Goal: Task Accomplishment & Management: Use online tool/utility

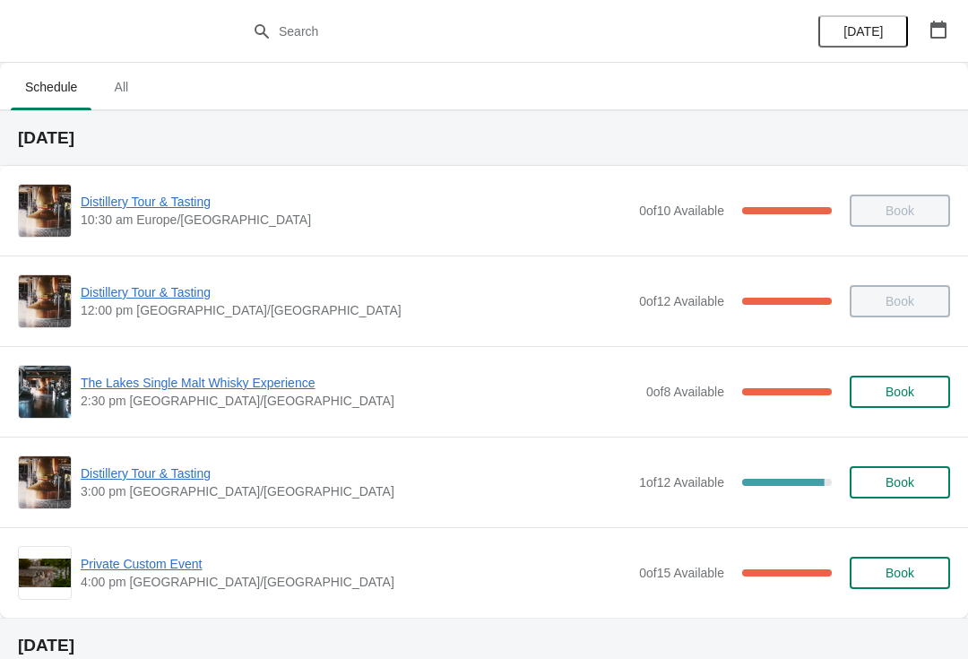
click at [157, 471] on span "Distillery Tour & Tasting" at bounding box center [356, 473] width 550 height 18
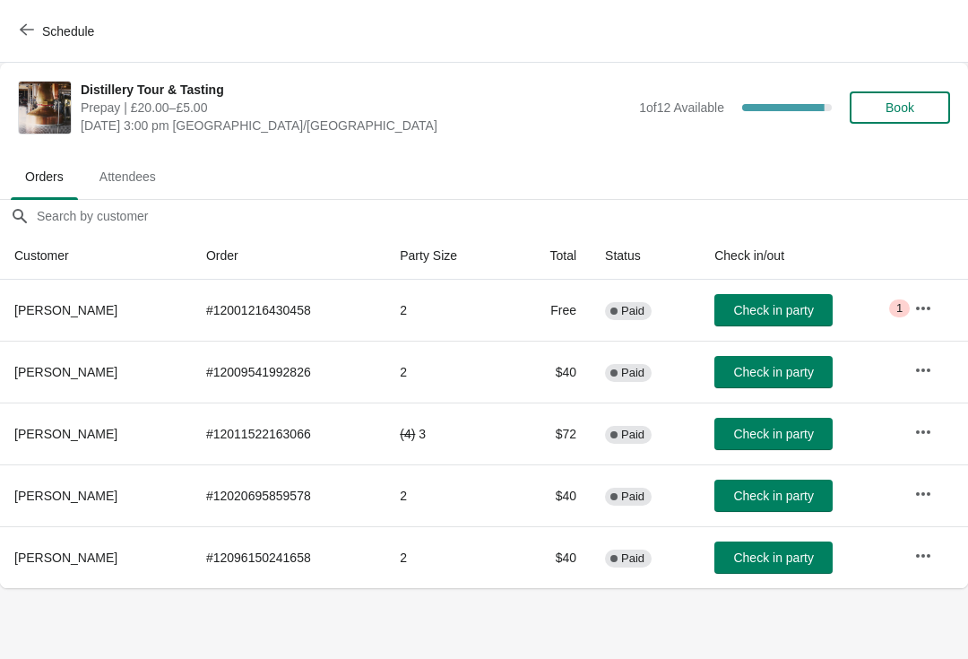
click at [902, 100] on span "Book" at bounding box center [900, 107] width 29 height 14
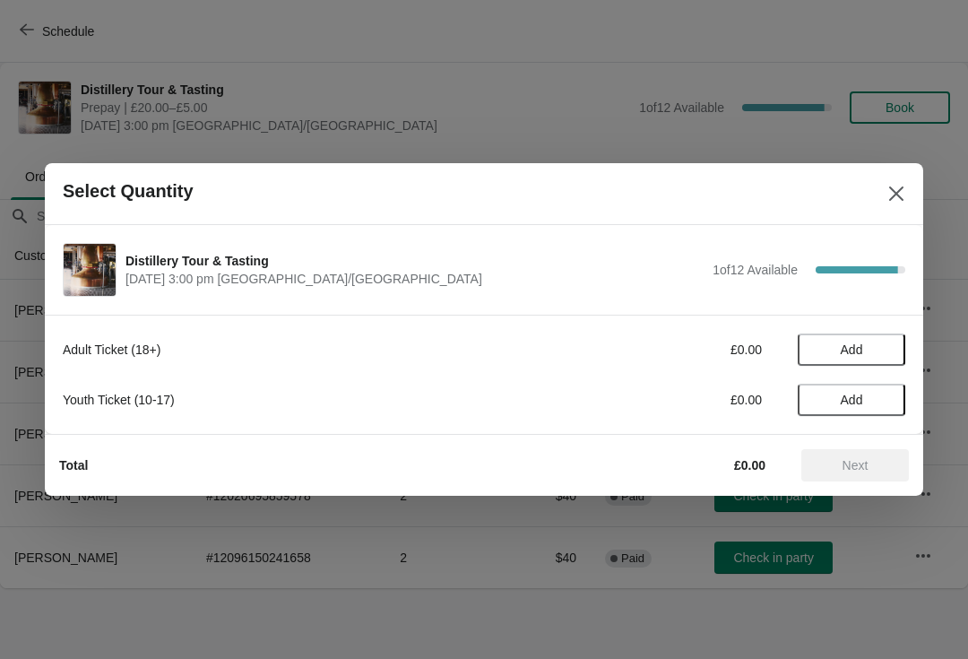
click at [862, 343] on span "Add" at bounding box center [852, 349] width 22 height 14
click at [880, 351] on icon at bounding box center [882, 350] width 19 height 19
click at [872, 471] on span "Next" at bounding box center [855, 465] width 79 height 14
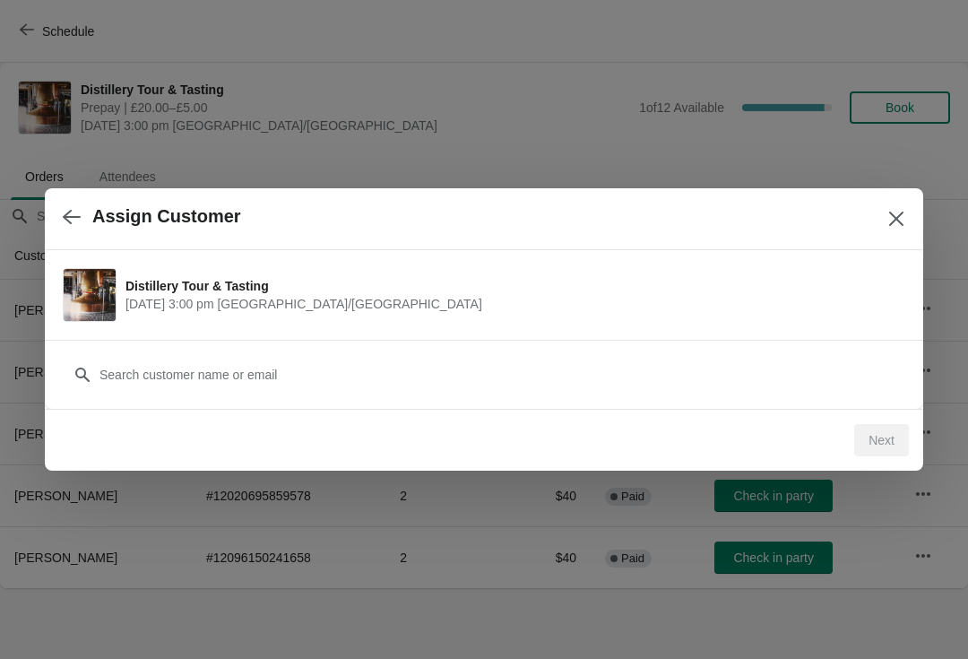
click at [895, 210] on icon "Close" at bounding box center [897, 219] width 18 height 18
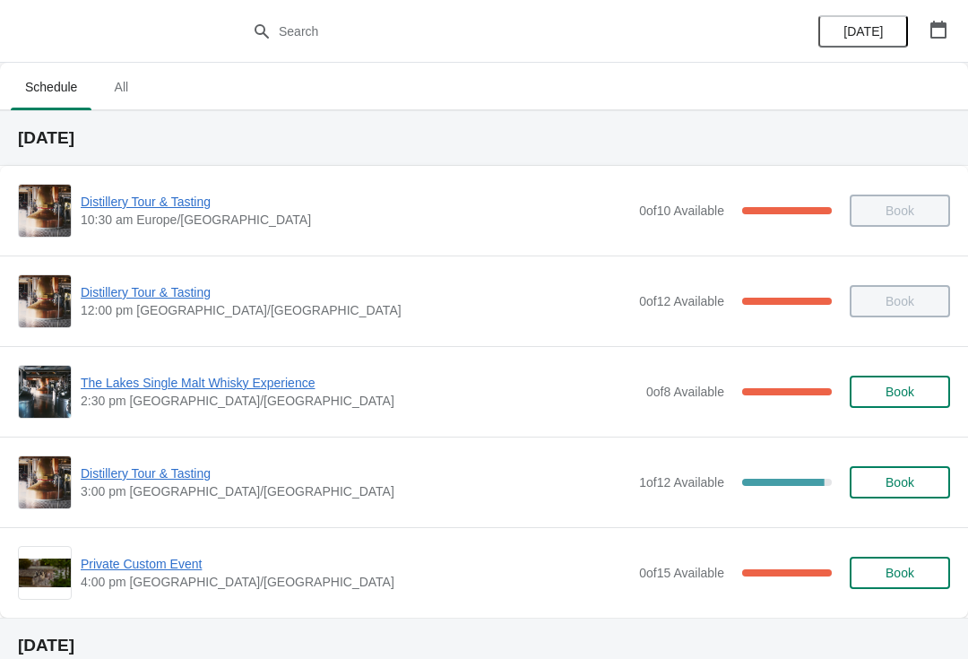
click at [144, 468] on span "Distillery Tour & Tasting" at bounding box center [356, 473] width 550 height 18
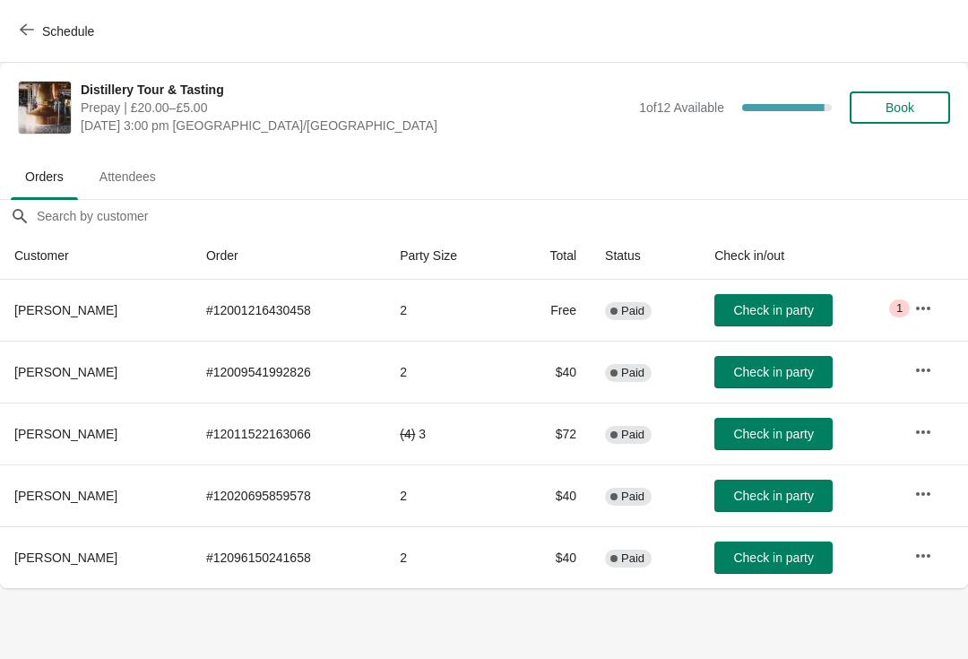
click at [907, 100] on span "Book" at bounding box center [900, 107] width 29 height 14
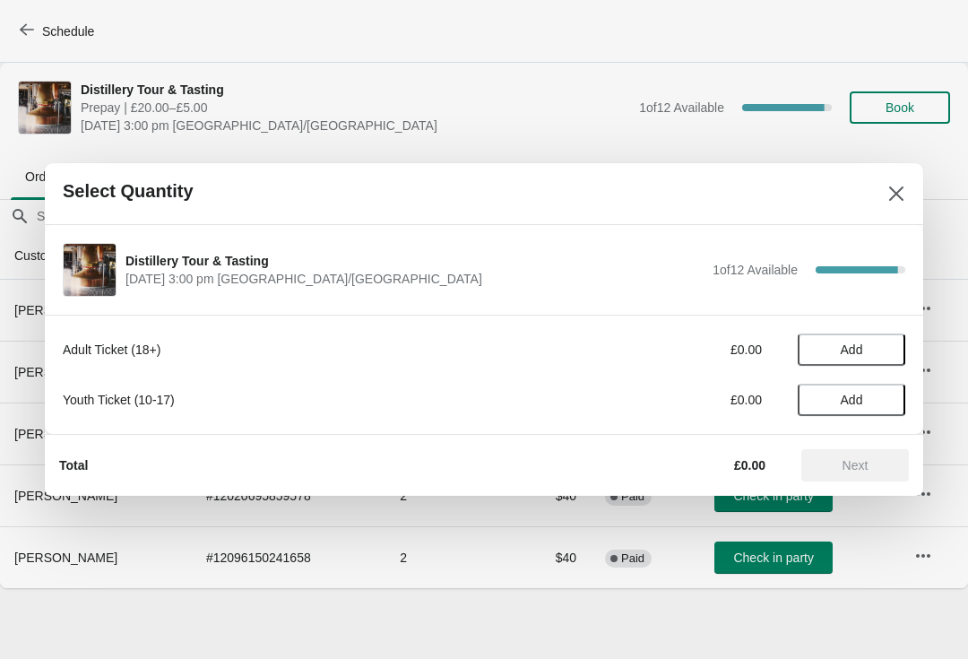
click at [858, 333] on button "Add" at bounding box center [852, 349] width 108 height 32
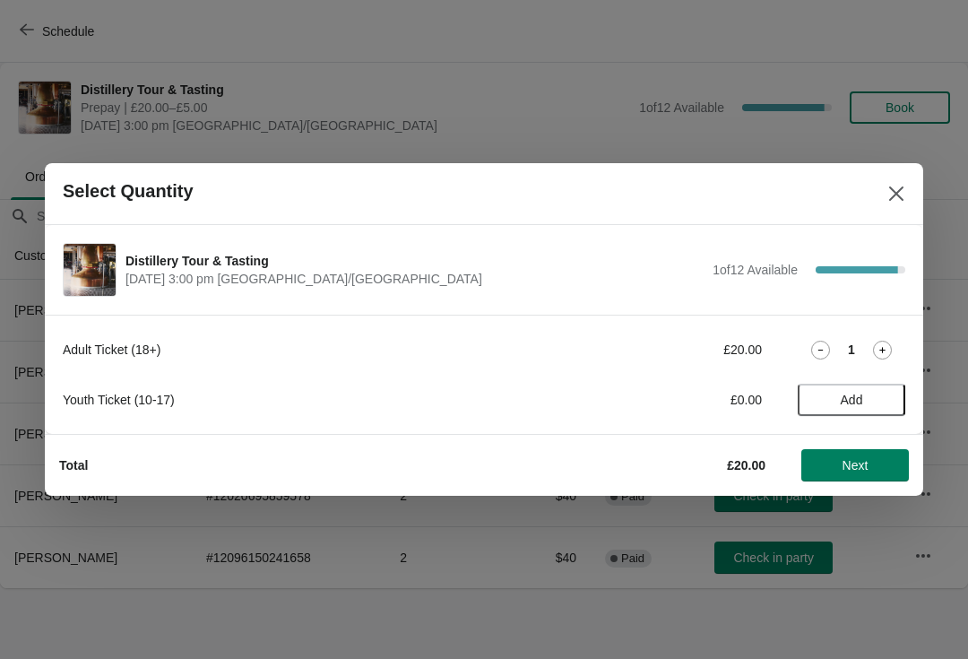
click at [875, 346] on icon at bounding box center [882, 350] width 19 height 19
click at [855, 466] on span "Next" at bounding box center [856, 465] width 26 height 14
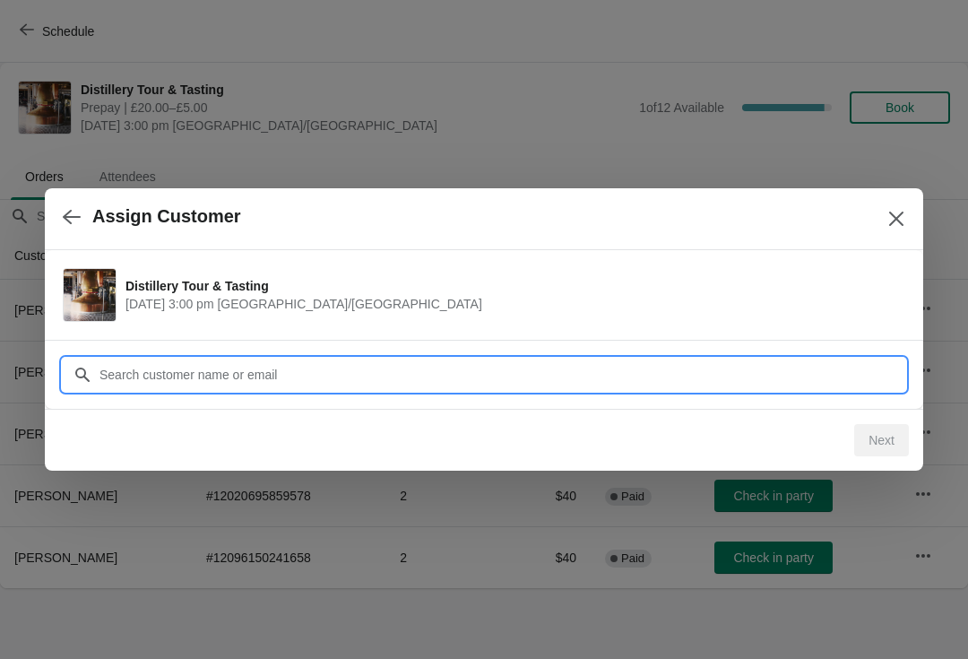
click at [385, 377] on input "Customer" at bounding box center [502, 375] width 807 height 32
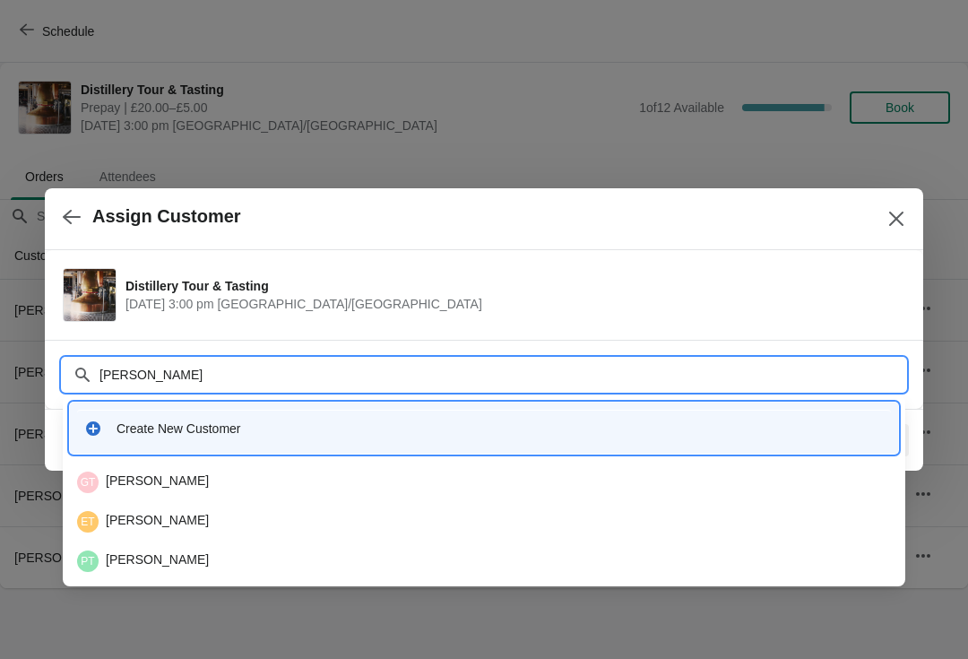
click at [166, 375] on input "Taylor" at bounding box center [502, 375] width 807 height 32
type input "T"
click at [74, 370] on icon at bounding box center [83, 375] width 18 height 18
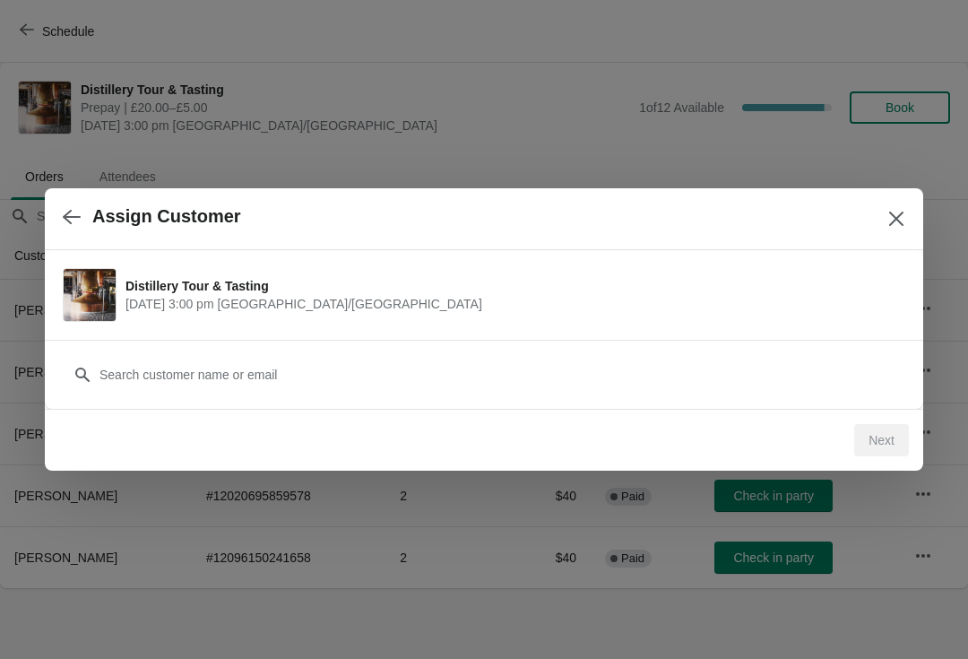
click at [906, 212] on button "Close" at bounding box center [896, 219] width 32 height 32
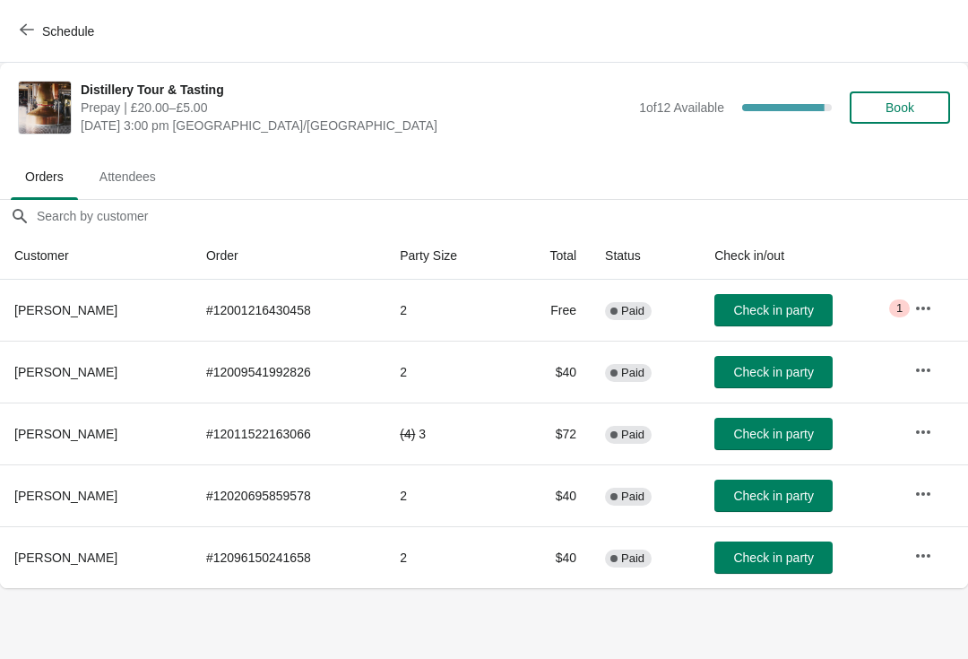
click at [912, 110] on span "Book" at bounding box center [900, 107] width 29 height 14
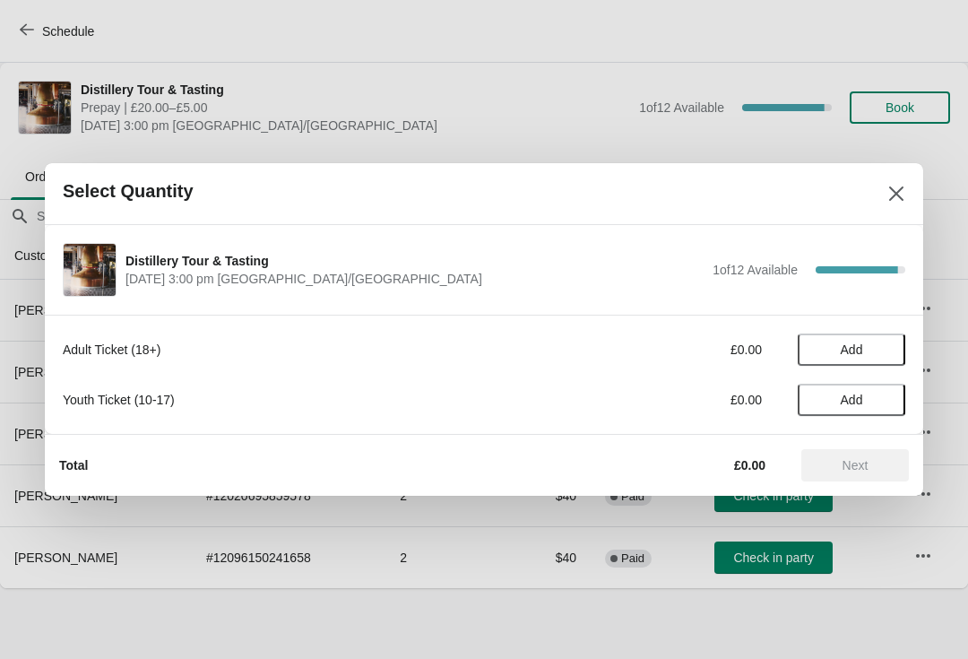
click at [871, 339] on button "Add" at bounding box center [852, 349] width 108 height 32
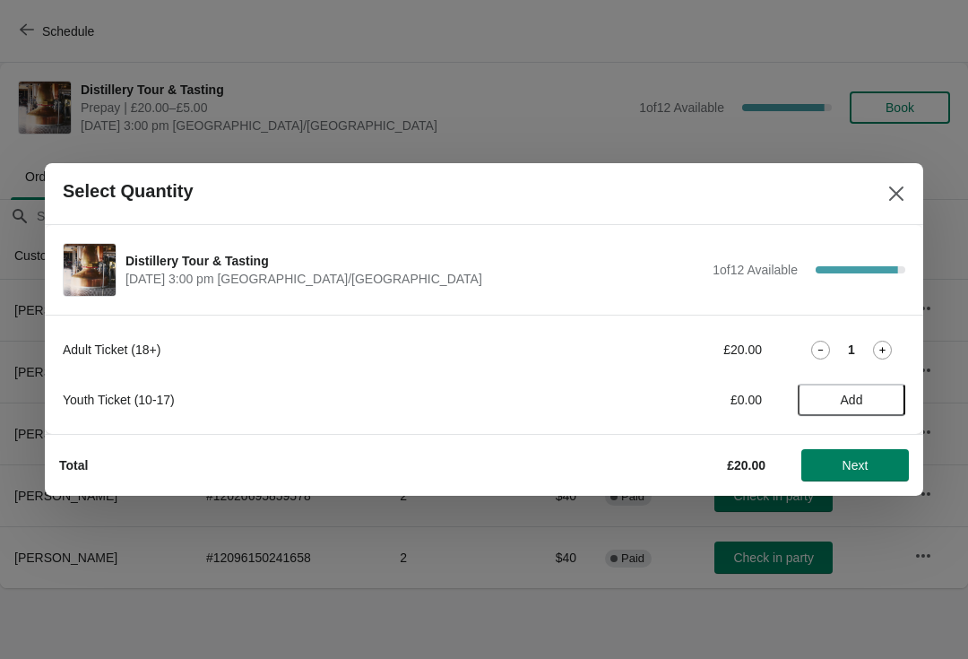
click at [884, 343] on icon at bounding box center [882, 350] width 19 height 19
click at [866, 468] on span "Next" at bounding box center [856, 465] width 26 height 14
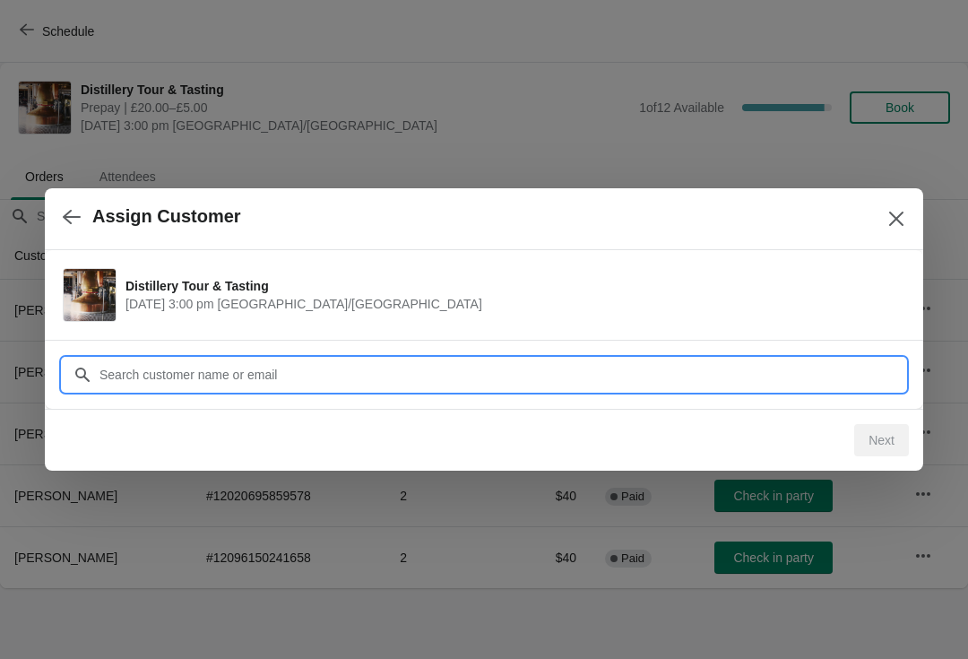
click at [330, 374] on input "Customer" at bounding box center [502, 375] width 807 height 32
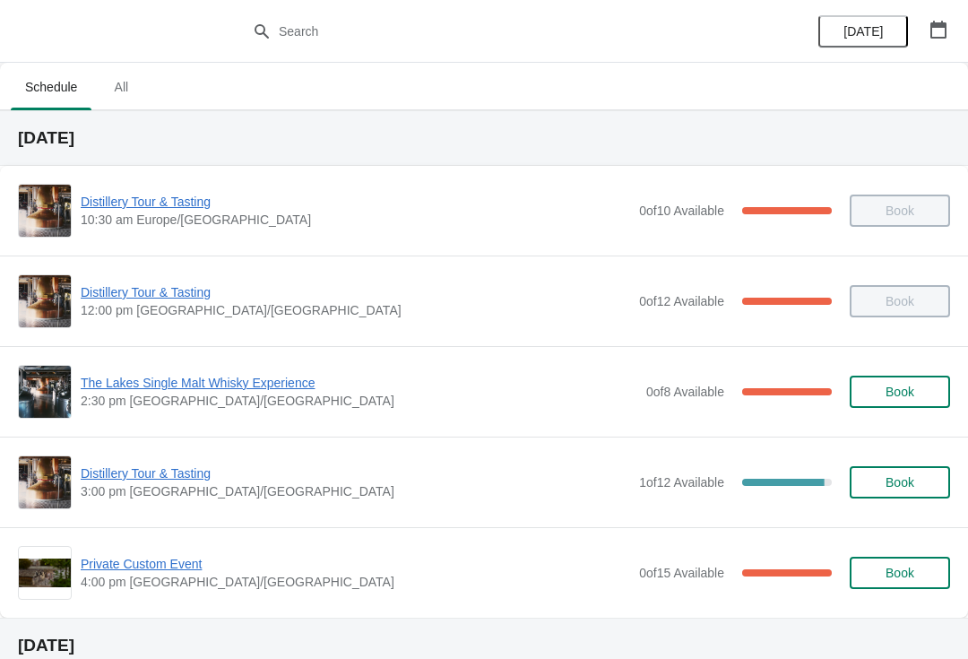
click at [163, 472] on span "Distillery Tour & Tasting" at bounding box center [356, 473] width 550 height 18
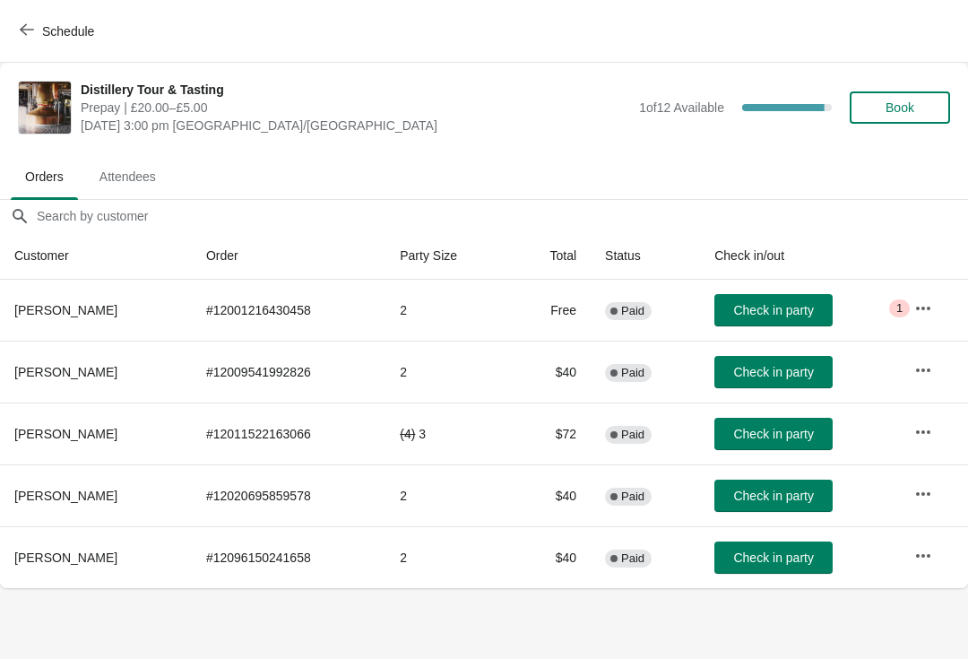
click at [892, 103] on span "Book" at bounding box center [900, 107] width 29 height 14
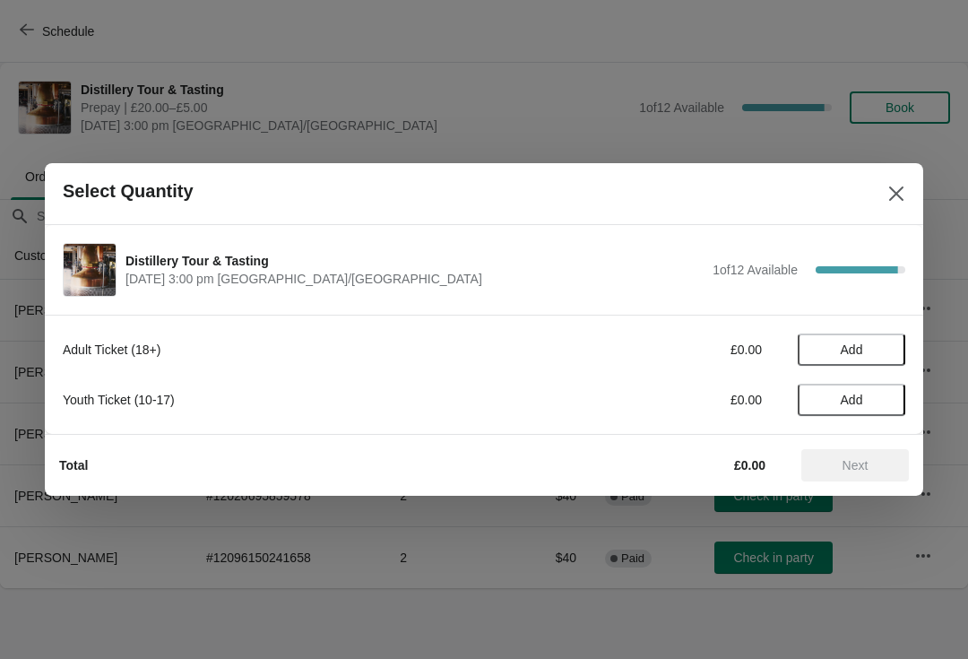
click at [874, 355] on span "Add" at bounding box center [851, 349] width 75 height 14
click at [891, 341] on icon at bounding box center [882, 350] width 19 height 19
click at [878, 460] on span "Next" at bounding box center [855, 465] width 79 height 14
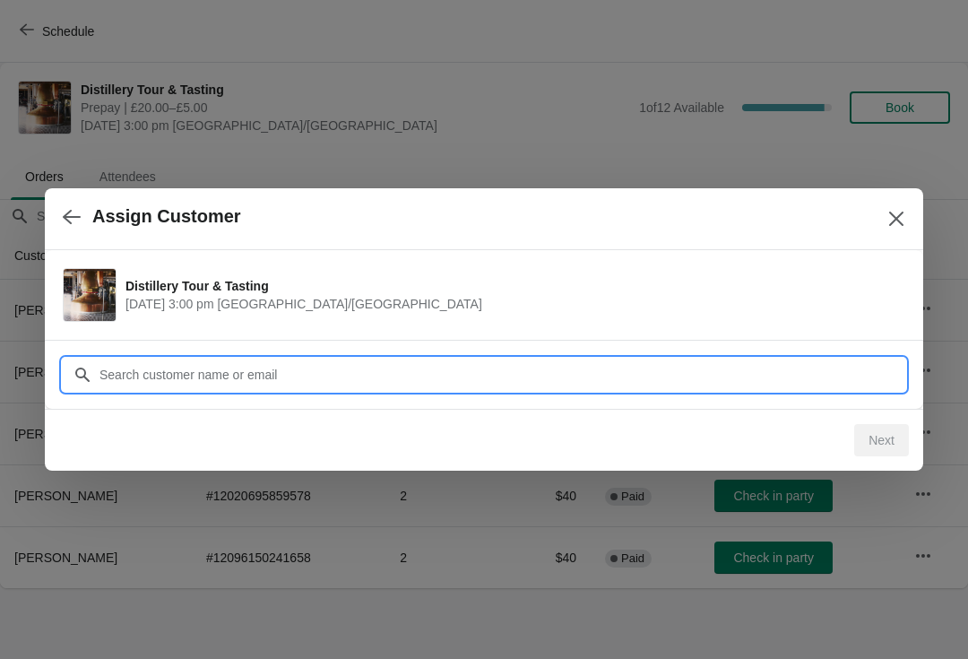
click at [246, 366] on input "Customer" at bounding box center [502, 375] width 807 height 32
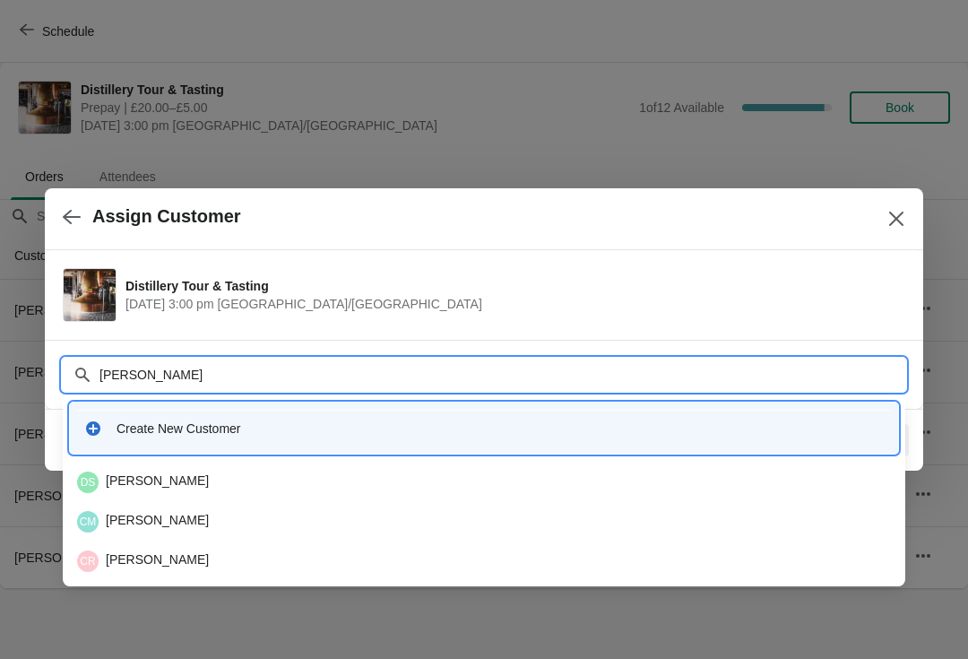
type input "Carson-"
click at [278, 482] on div "MC Mrs Courtney Jayne Carson-Clements" at bounding box center [484, 483] width 814 height 22
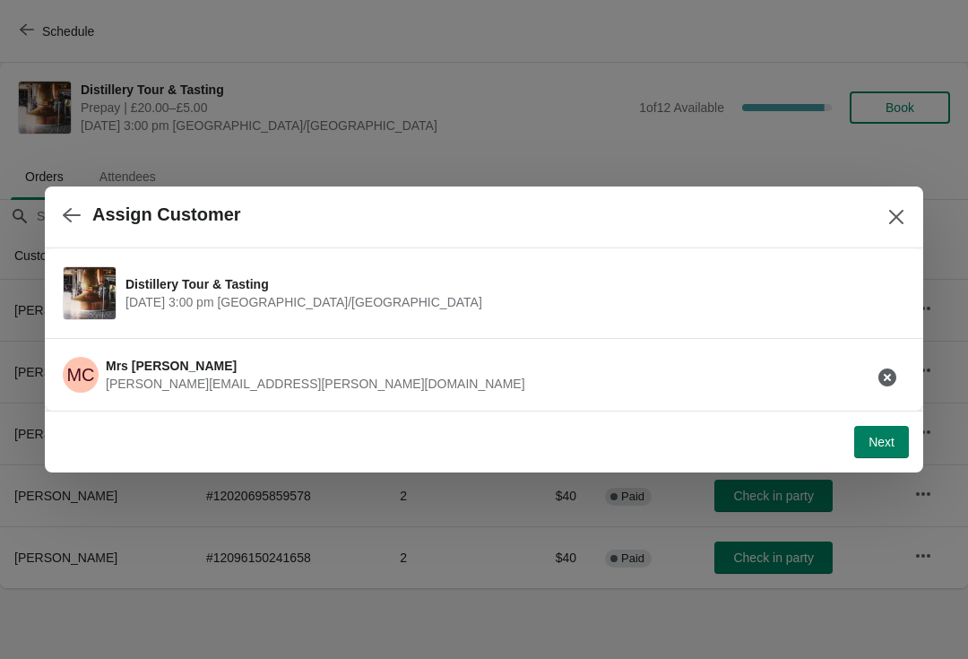
click at [876, 446] on span "Next" at bounding box center [882, 442] width 26 height 14
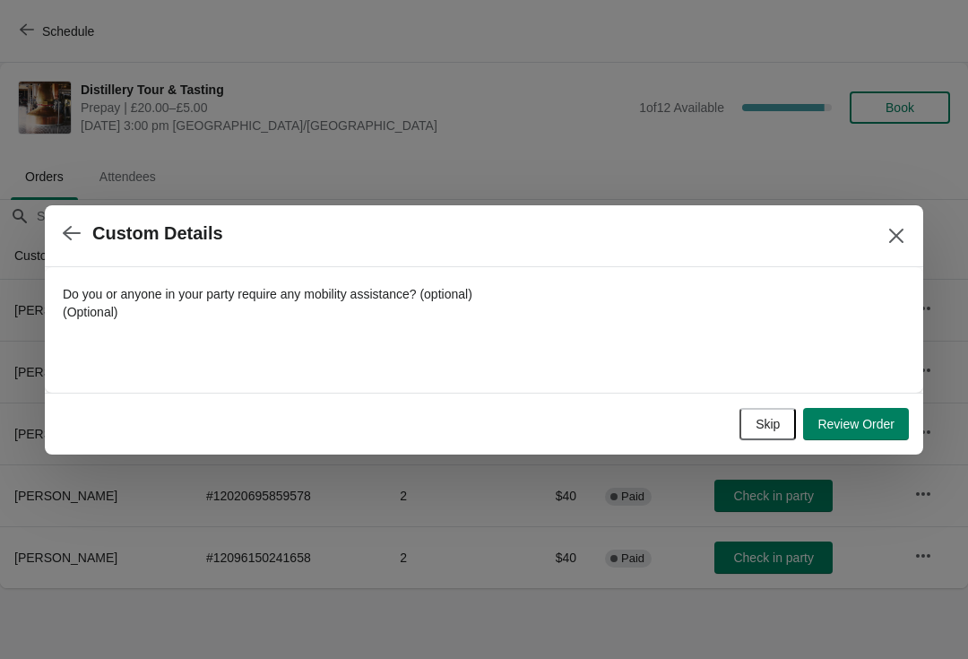
click at [894, 232] on icon "Close" at bounding box center [896, 235] width 14 height 14
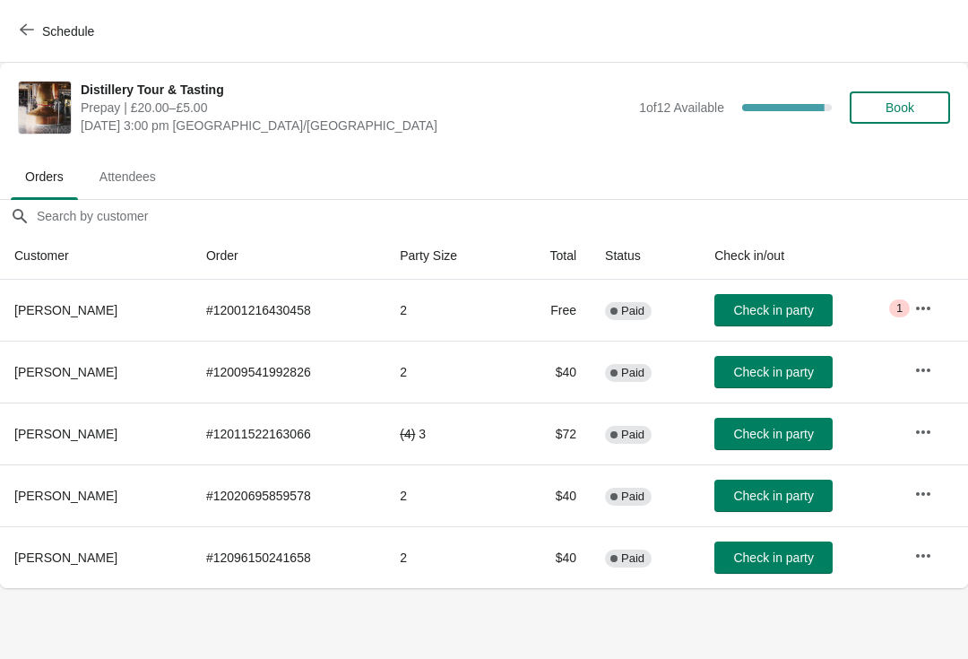
click at [907, 105] on span "Book" at bounding box center [900, 107] width 29 height 14
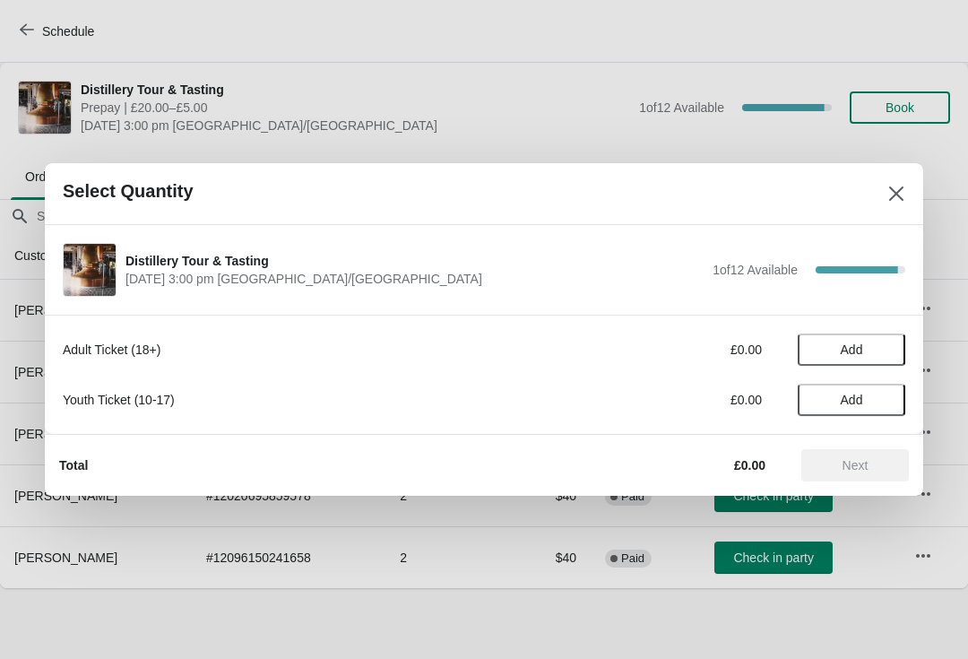
click at [870, 344] on span "Add" at bounding box center [851, 349] width 75 height 14
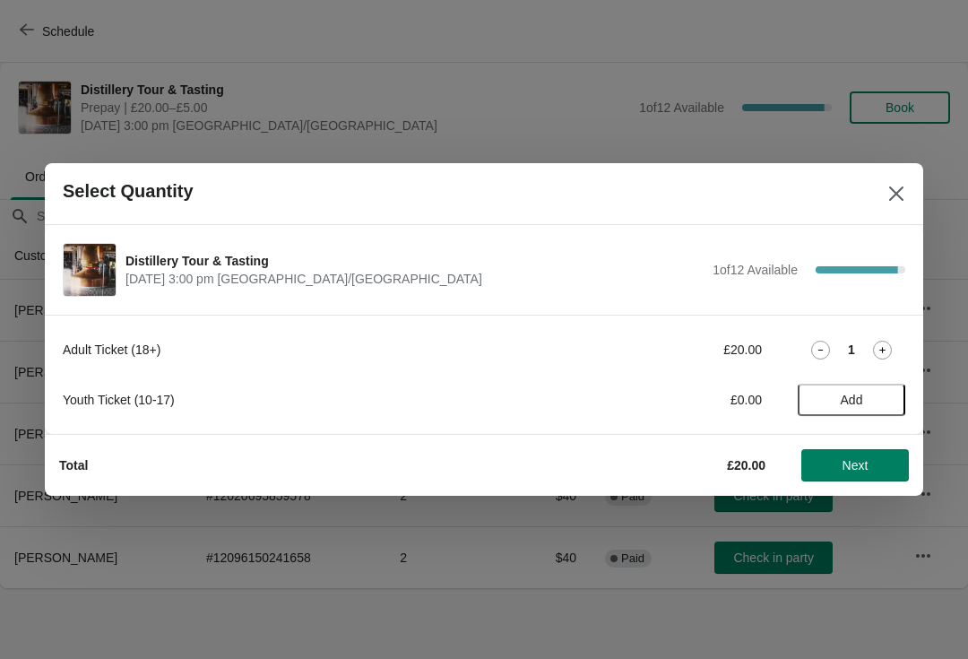
click at [873, 355] on icon at bounding box center [882, 350] width 19 height 19
click at [869, 456] on button "Next" at bounding box center [855, 465] width 108 height 32
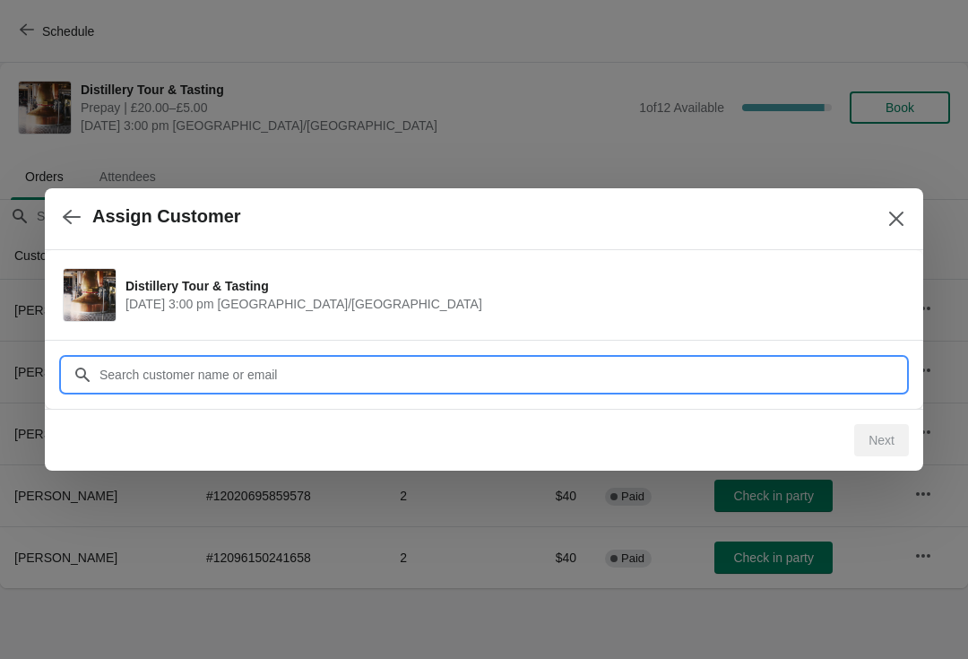
click at [315, 373] on input "Customer" at bounding box center [502, 375] width 807 height 32
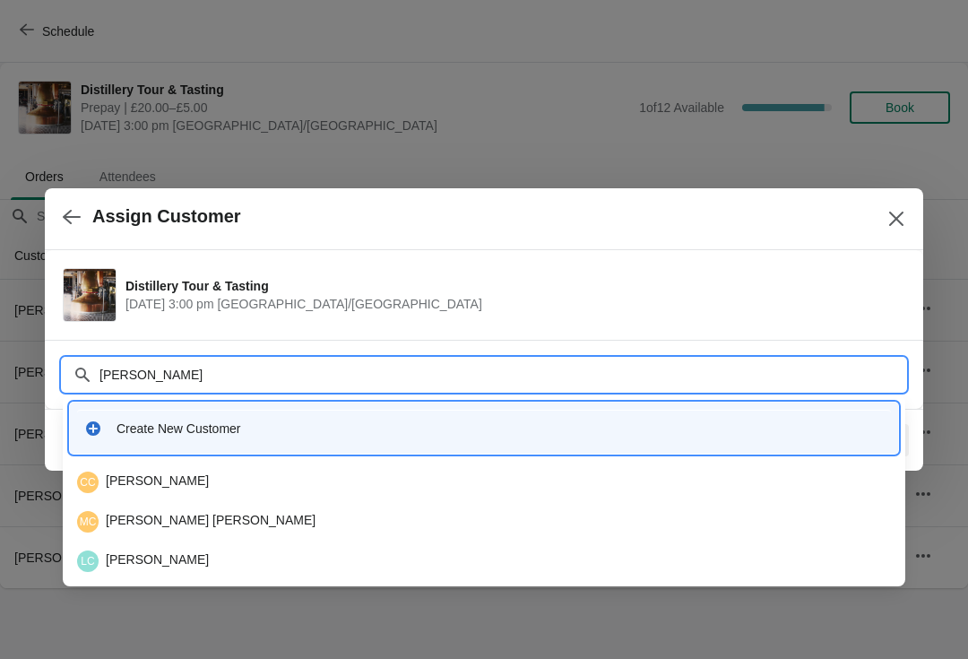
click at [168, 368] on input "Carson" at bounding box center [502, 375] width 807 height 32
type input "Carson-cle"
click at [187, 523] on div "PC Paul Carson-Clements" at bounding box center [484, 522] width 814 height 22
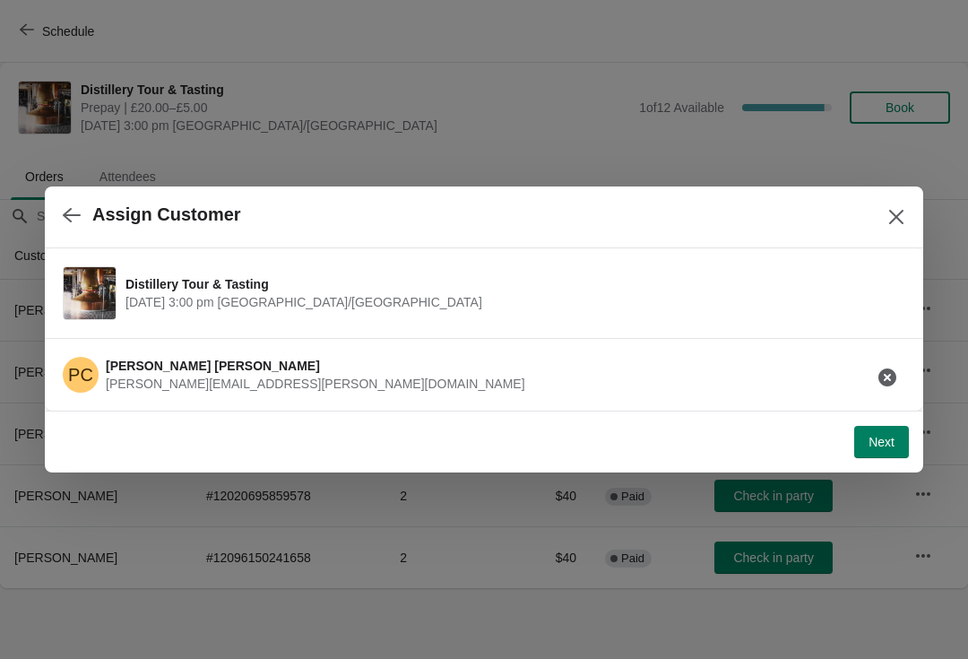
click at [899, 437] on button "Next" at bounding box center [881, 442] width 55 height 32
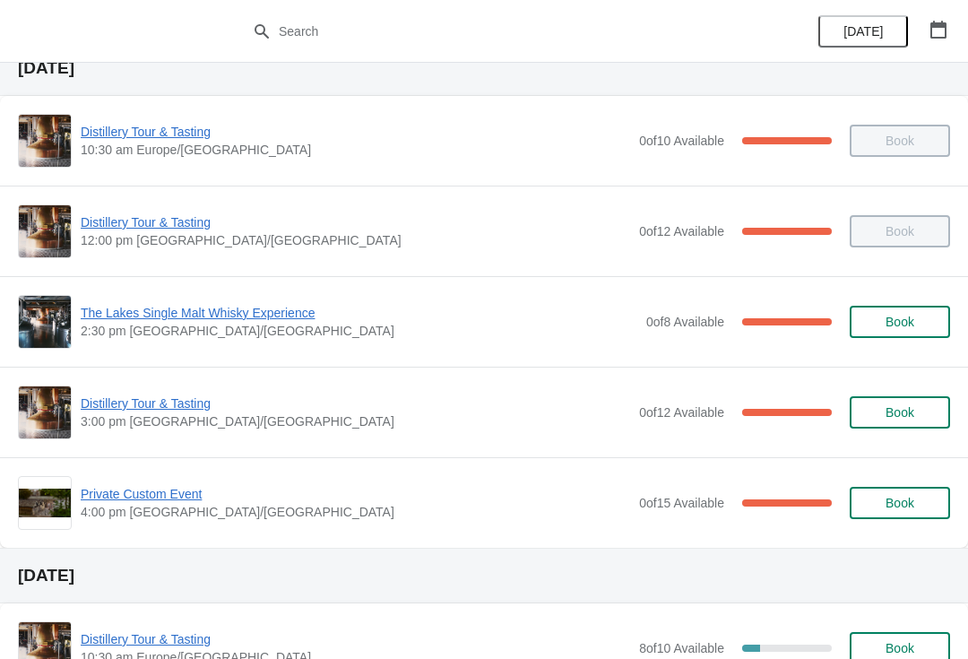
scroll to position [60, 0]
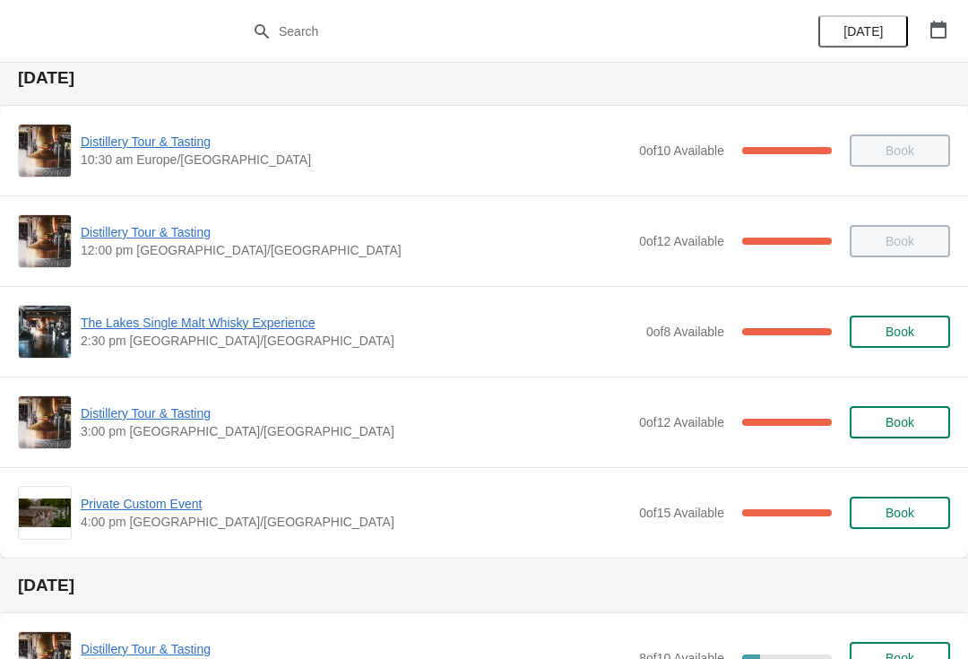
click at [263, 328] on span "The Lakes Single Malt Whisky Experience" at bounding box center [359, 323] width 557 height 18
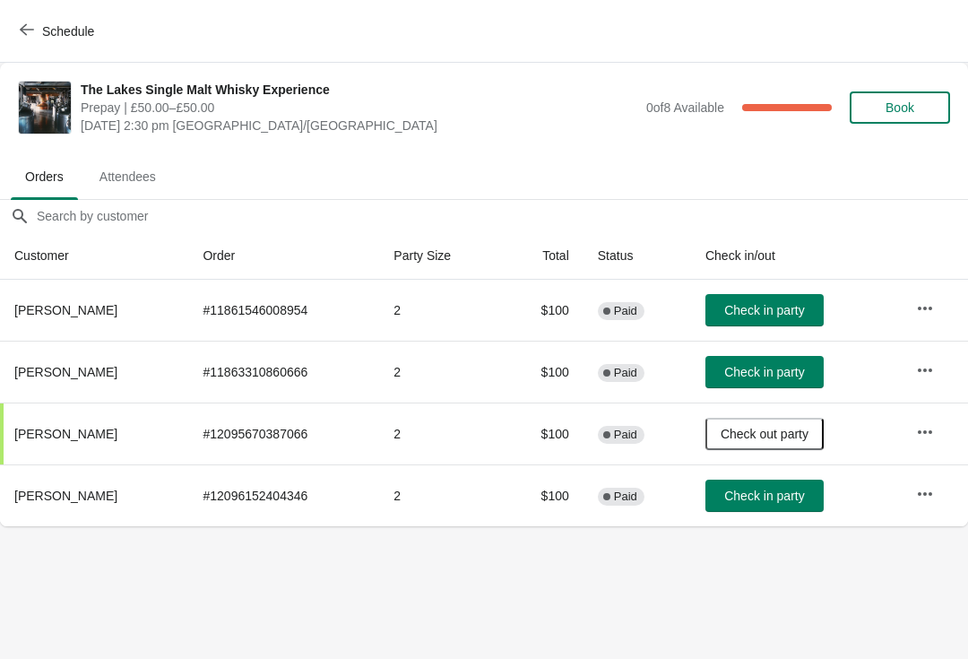
click at [757, 489] on span "Check in party" at bounding box center [764, 496] width 80 height 14
click at [768, 371] on span "Check in party" at bounding box center [764, 372] width 80 height 14
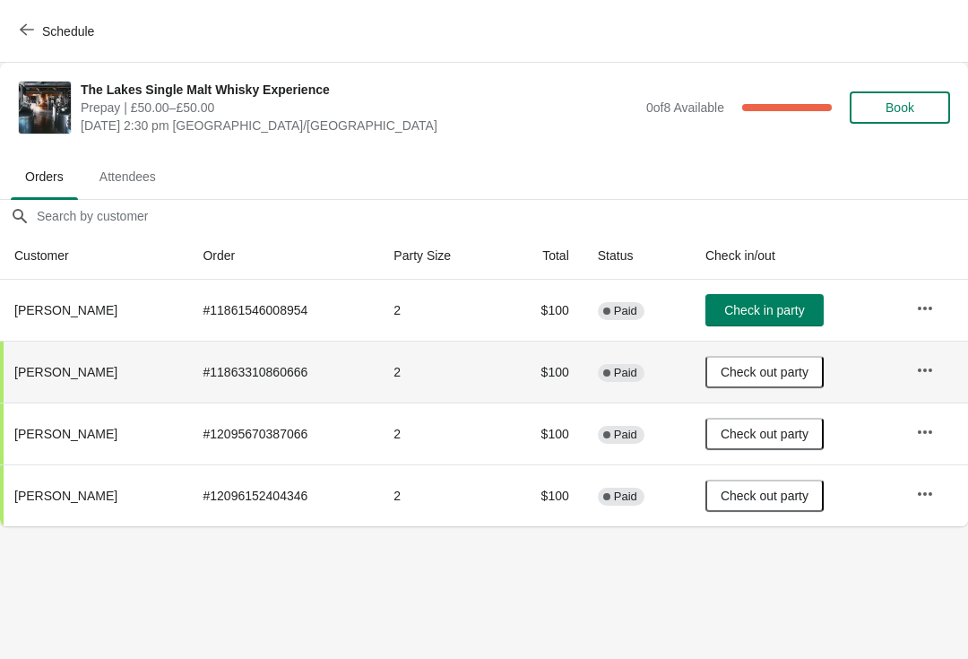
click at [798, 303] on span "Check in party" at bounding box center [764, 310] width 80 height 14
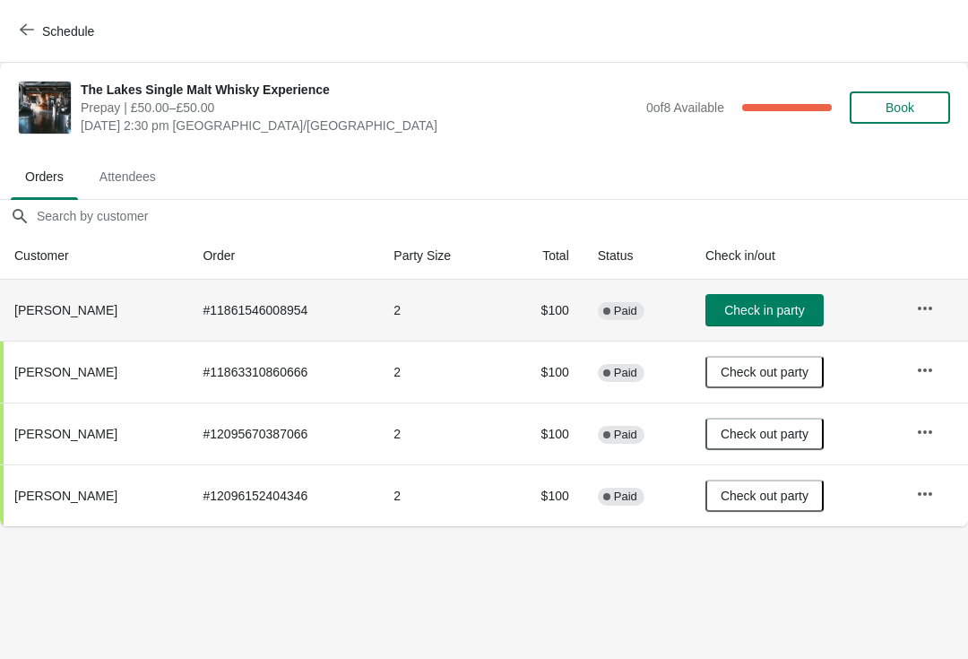
click at [766, 303] on span "Check in party" at bounding box center [764, 310] width 80 height 14
click at [775, 311] on span "Check in party" at bounding box center [764, 310] width 80 height 14
